Goal: Transaction & Acquisition: Purchase product/service

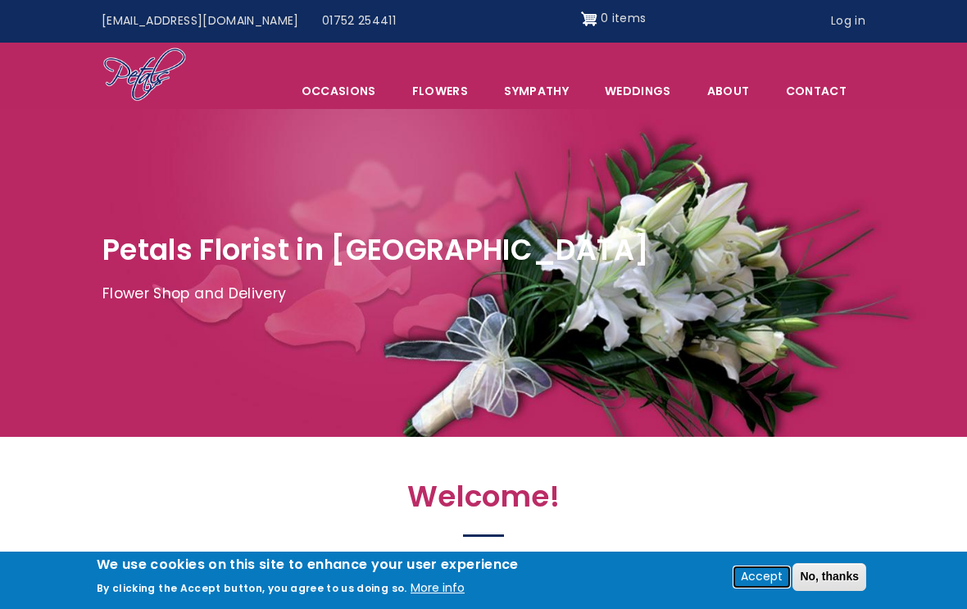
click at [781, 576] on button "Accept" at bounding box center [761, 577] width 55 height 20
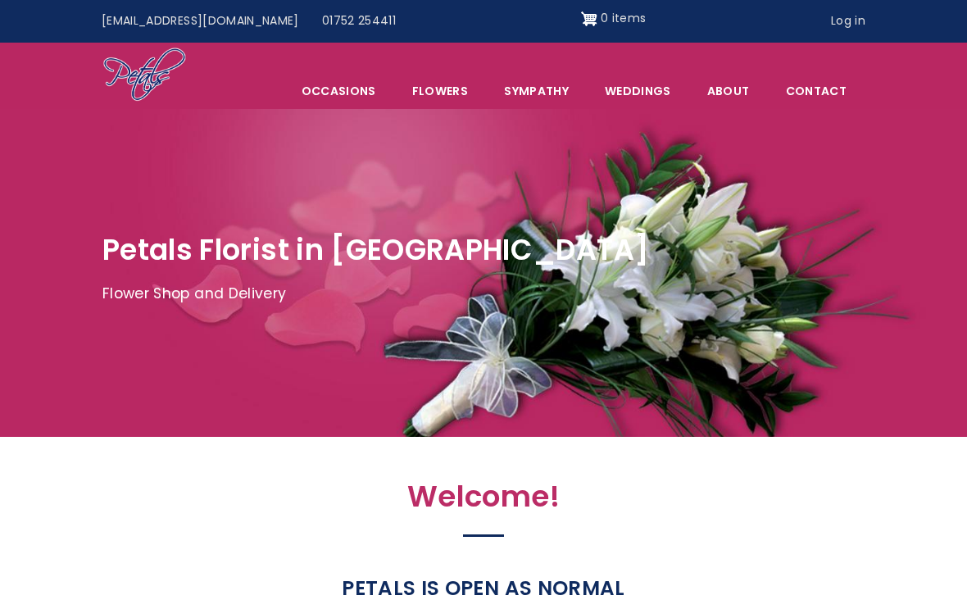
click at [462, 92] on link "Flowers" at bounding box center [440, 91] width 90 height 34
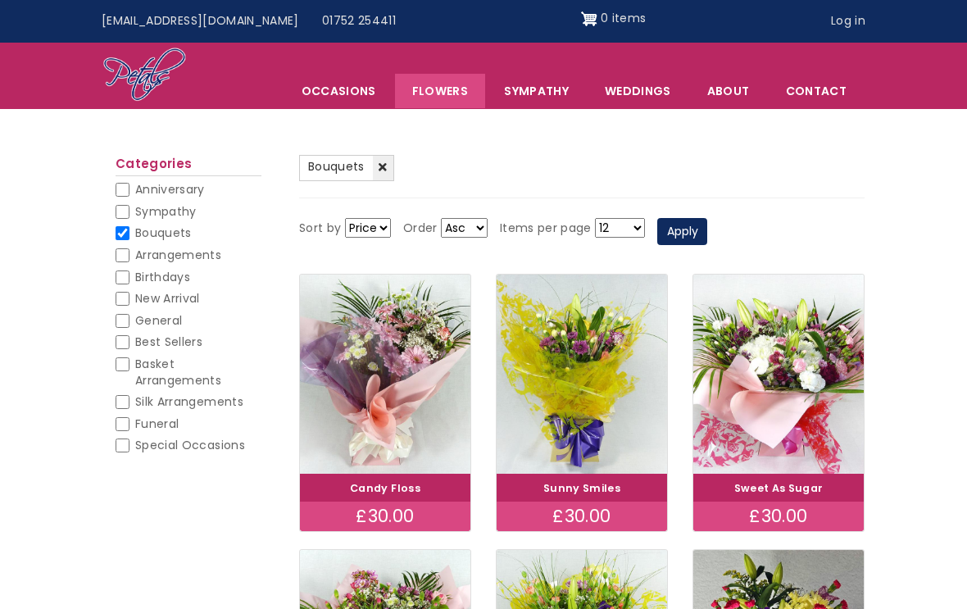
click at [144, 276] on span "Birthdays" at bounding box center [162, 277] width 55 height 16
click at [129, 276] on input "Birthdays" at bounding box center [123, 277] width 14 height 14
checkbox input "true"
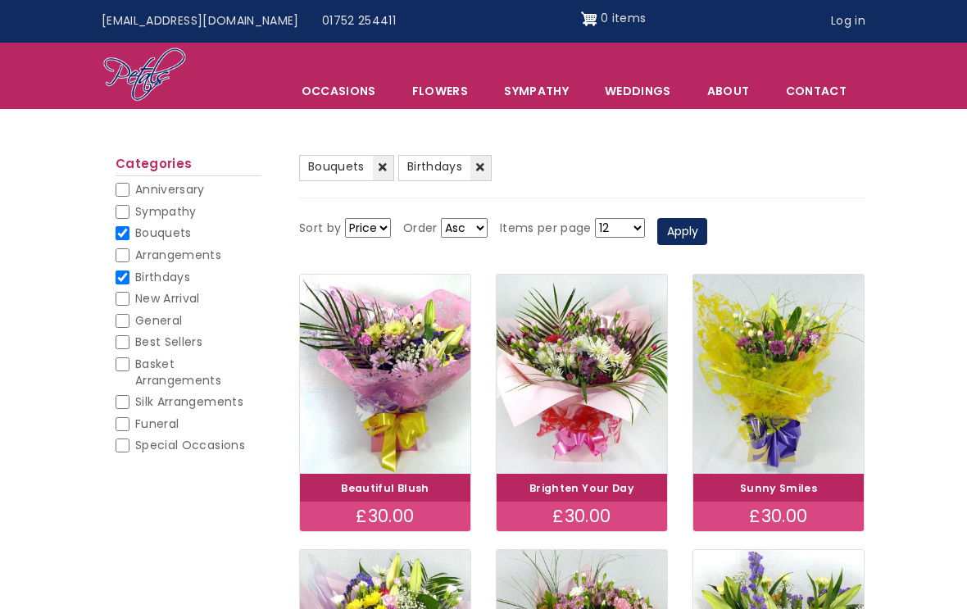
click at [129, 337] on input "Best Sellers" at bounding box center [123, 342] width 14 height 14
checkbox input "true"
